Goal: Information Seeking & Learning: Learn about a topic

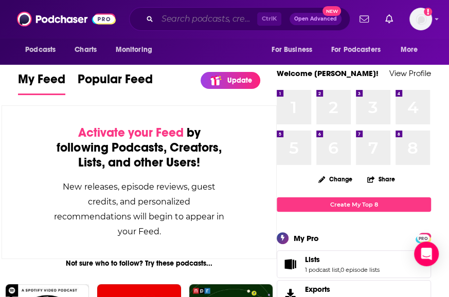
click at [191, 20] on input "Search podcasts, credits, & more..." at bounding box center [207, 19] width 100 height 16
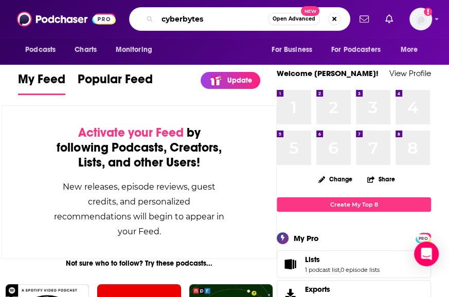
type input "cyberbytes"
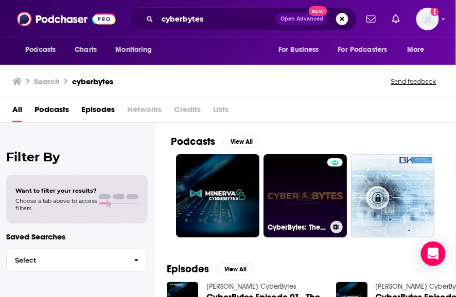
click at [300, 188] on link "CyberBytes: The Podcast" at bounding box center [304, 195] width 83 height 83
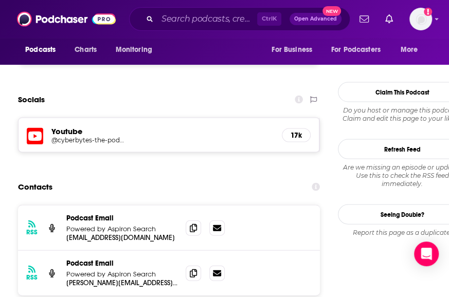
scroll to position [931, 0]
